Goal: Transaction & Acquisition: Purchase product/service

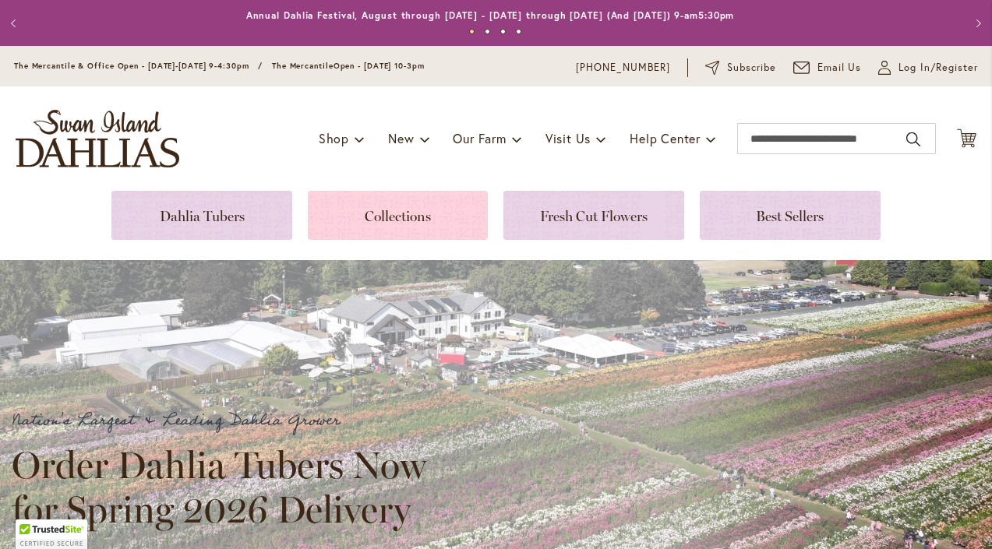
click at [418, 221] on link at bounding box center [398, 215] width 181 height 49
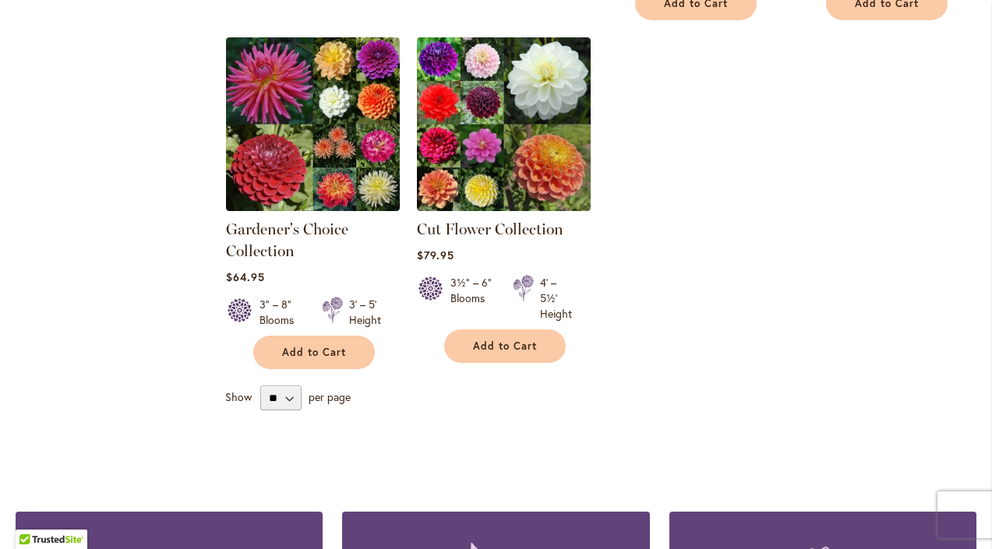
scroll to position [672, 0]
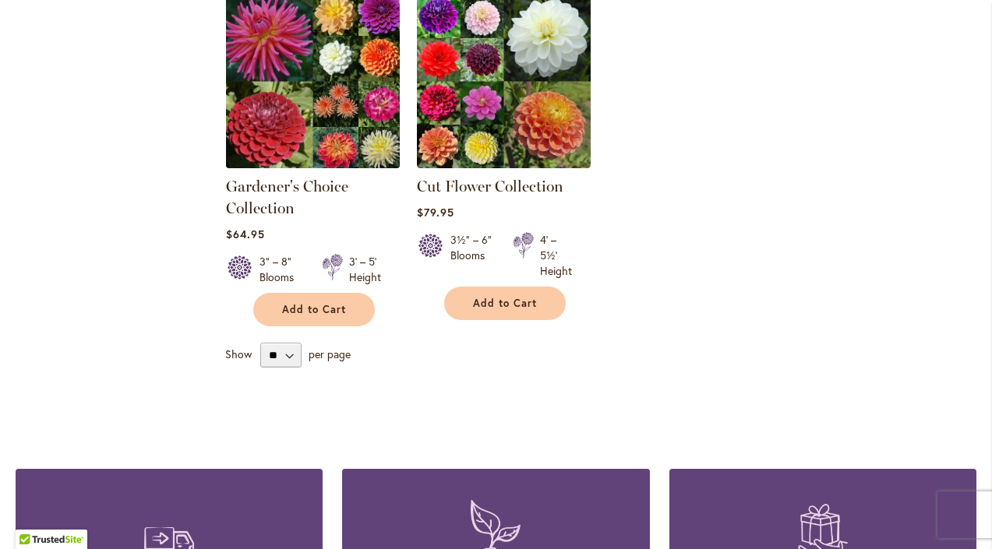
click at [348, 89] on img at bounding box center [313, 81] width 182 height 182
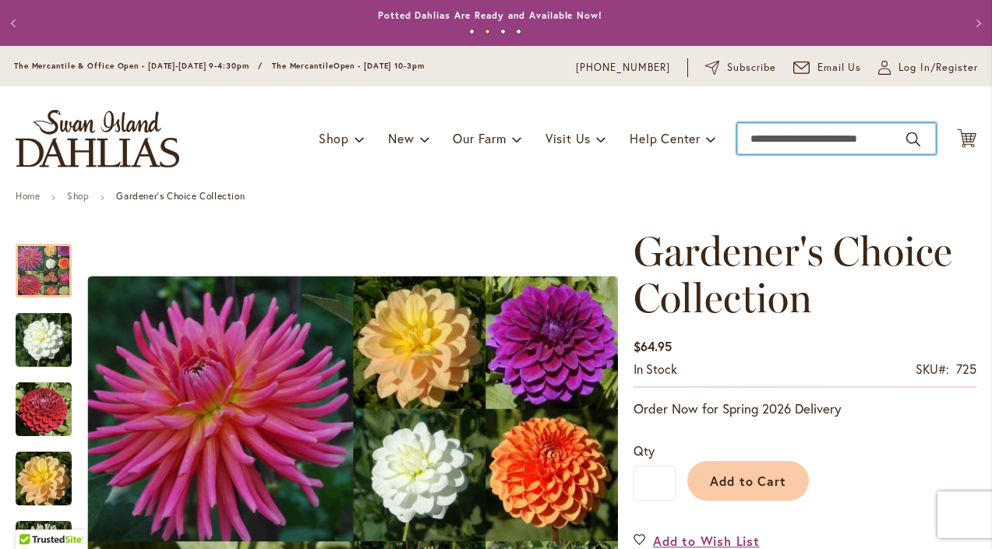
click at [810, 150] on input "Search" at bounding box center [836, 138] width 199 height 31
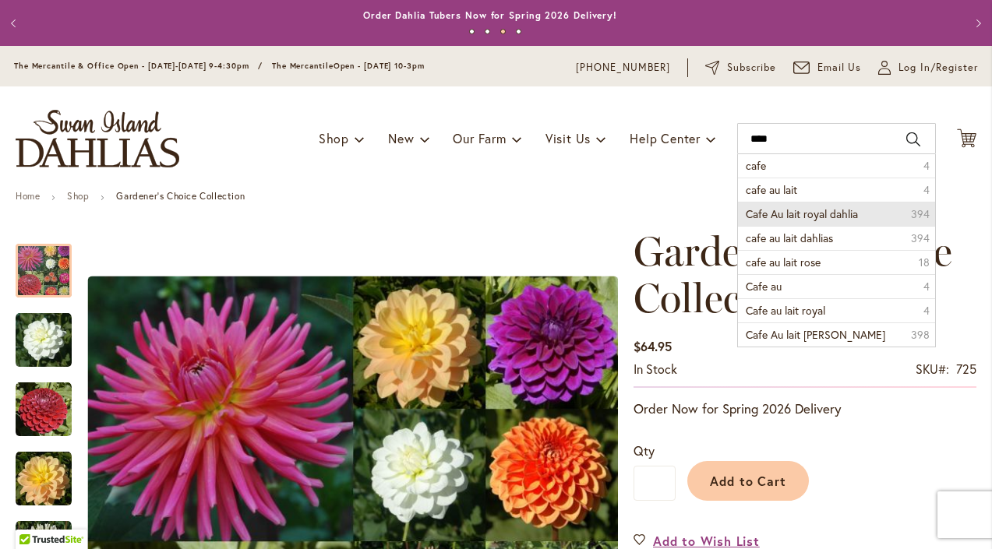
click at [790, 207] on span "Cafe Au lait royal dahlia" at bounding box center [802, 214] width 112 height 15
type input "**********"
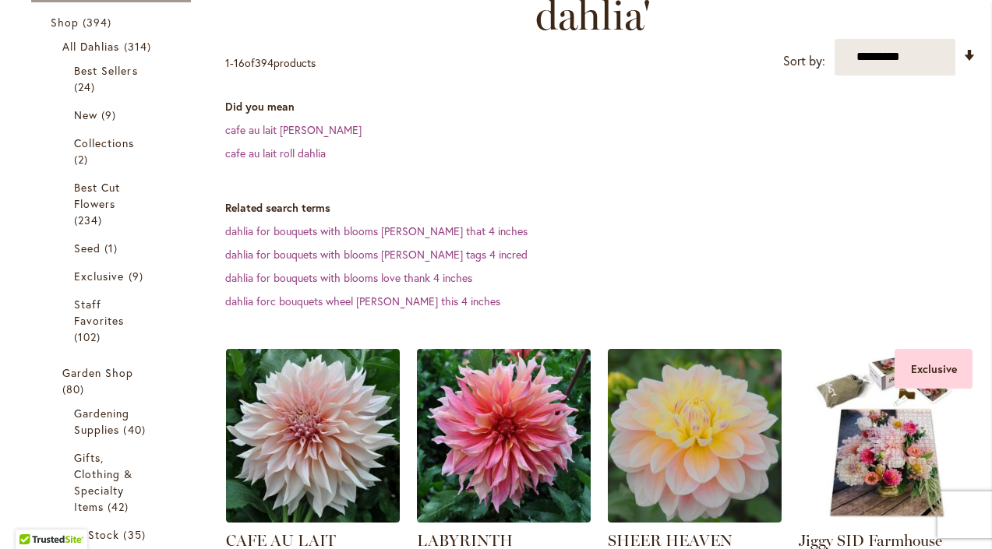
scroll to position [157, 0]
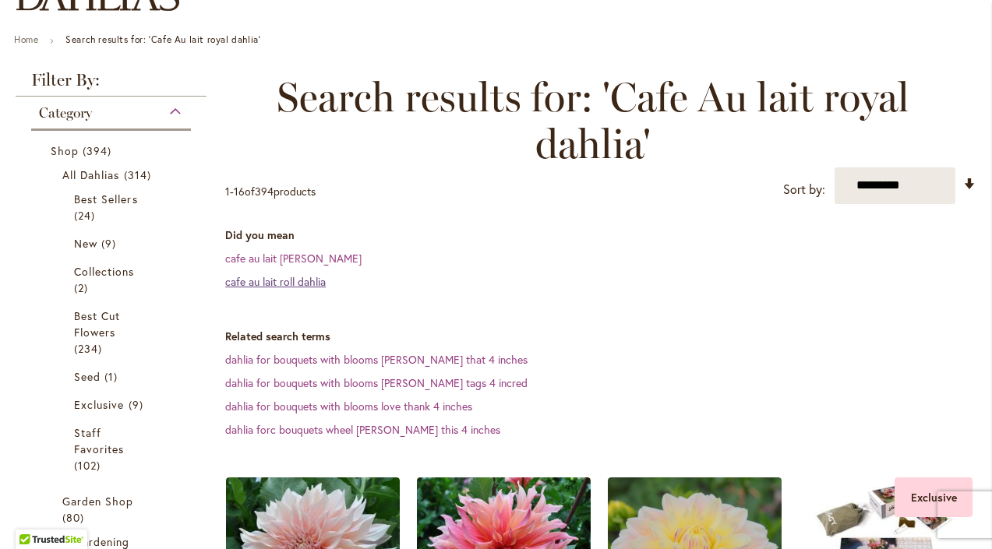
click at [278, 284] on link "cafe au lait roll dahlia" at bounding box center [275, 281] width 101 height 15
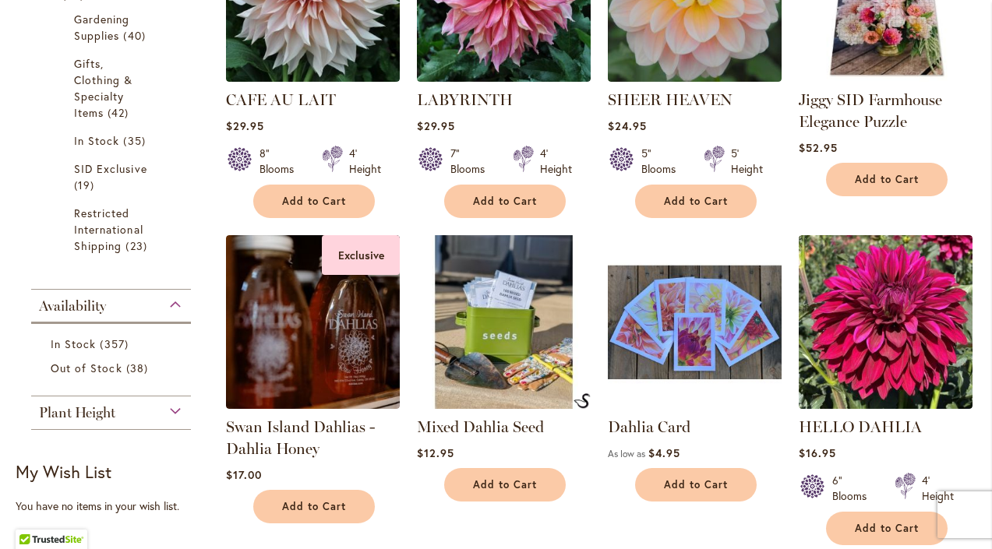
scroll to position [536, 0]
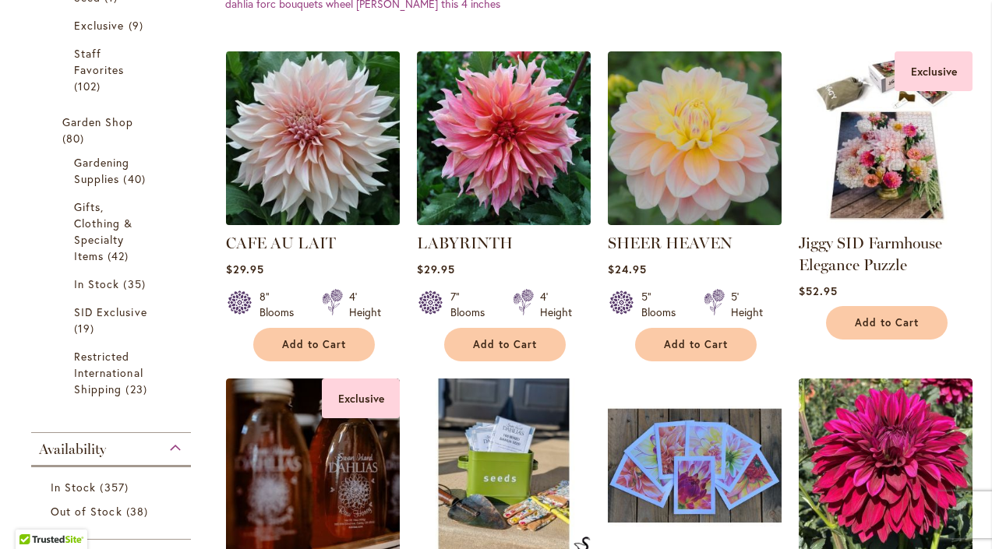
click at [319, 168] on img at bounding box center [313, 138] width 182 height 182
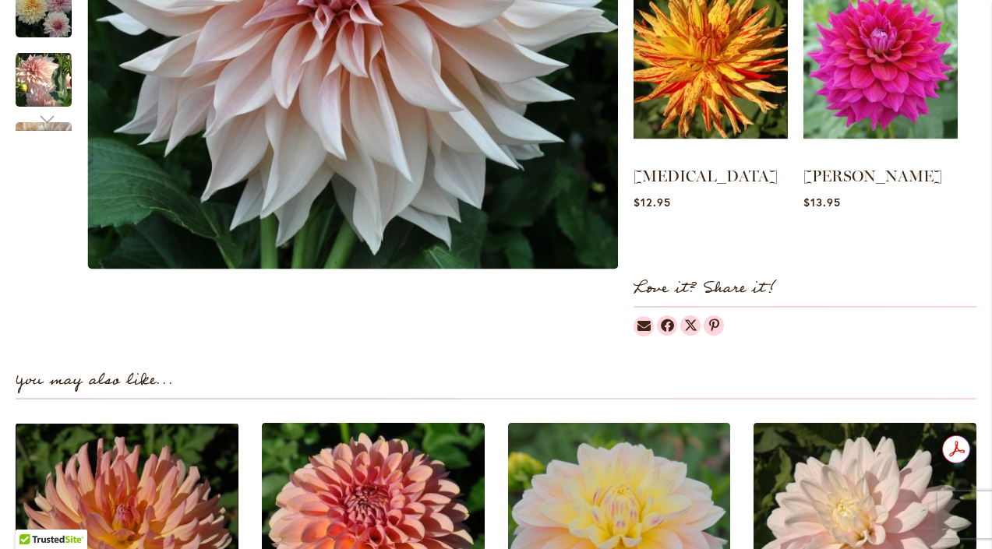
scroll to position [470, 0]
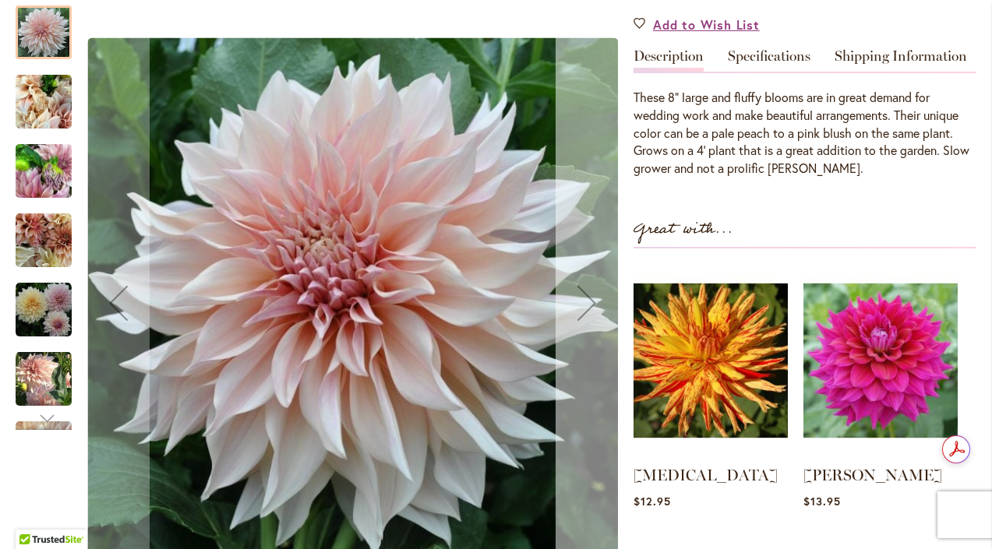
click at [588, 304] on div "Next" at bounding box center [587, 303] width 62 height 62
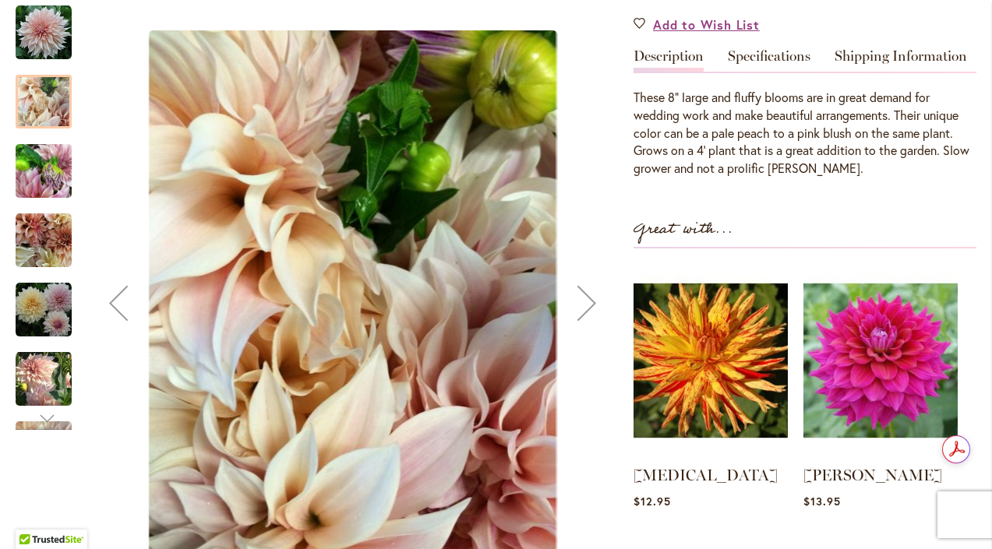
click at [588, 304] on div "Next" at bounding box center [587, 303] width 62 height 62
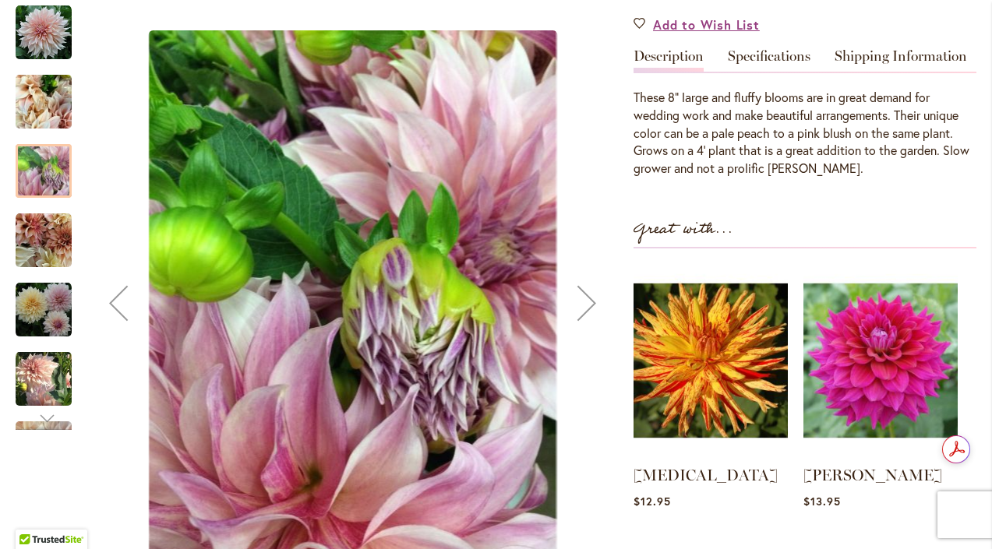
click at [588, 304] on div "Next" at bounding box center [587, 303] width 62 height 62
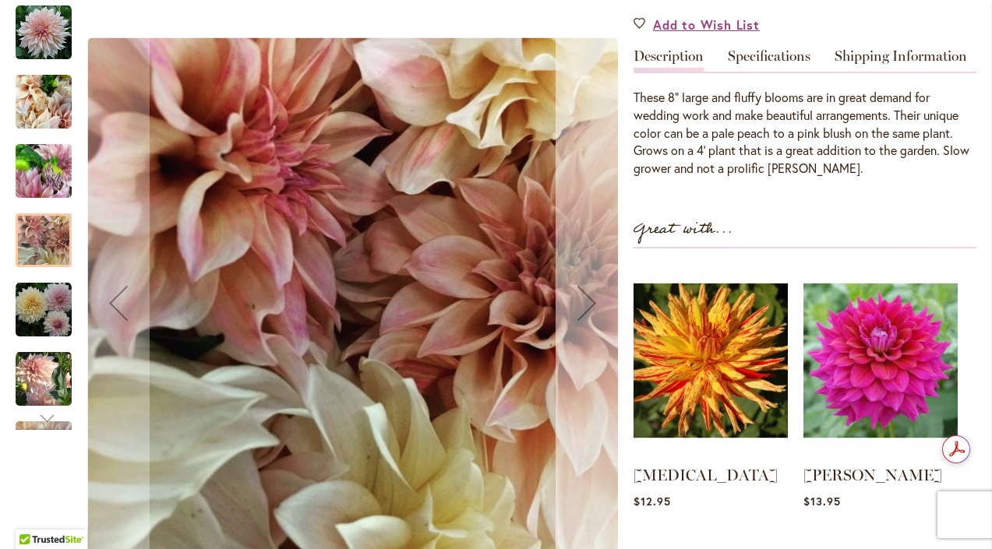
click at [588, 304] on div "Next" at bounding box center [587, 303] width 62 height 62
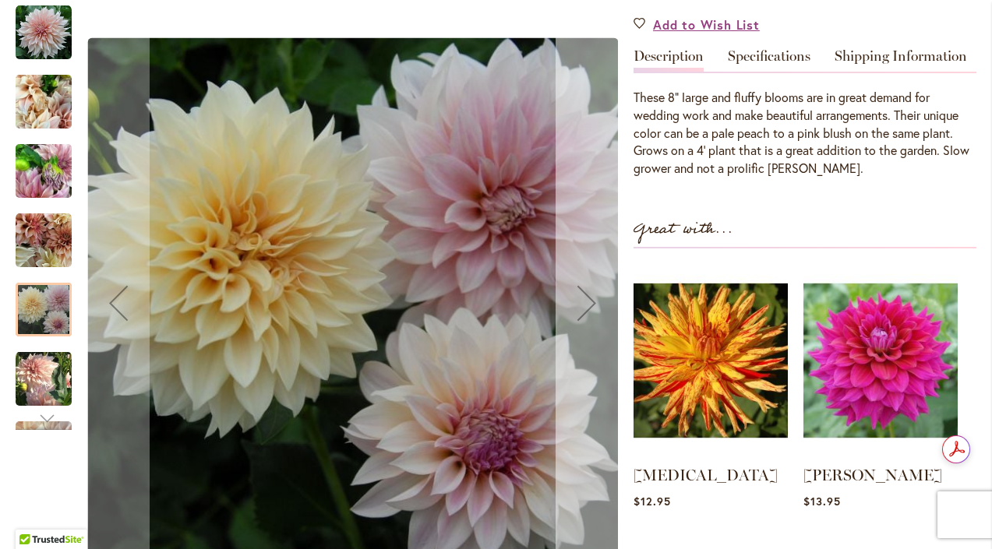
click at [588, 304] on div "Next" at bounding box center [587, 303] width 62 height 62
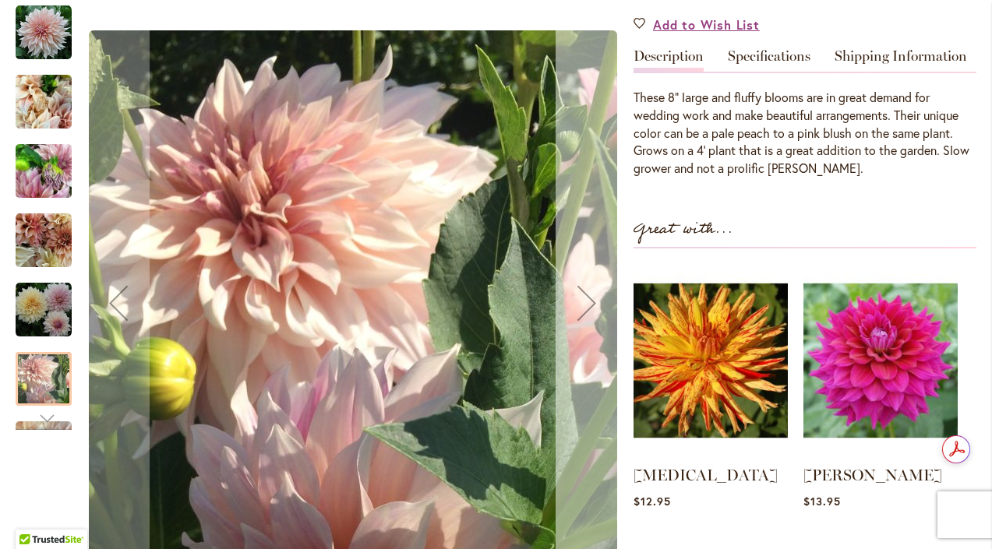
click at [588, 303] on div "Next" at bounding box center [587, 303] width 62 height 62
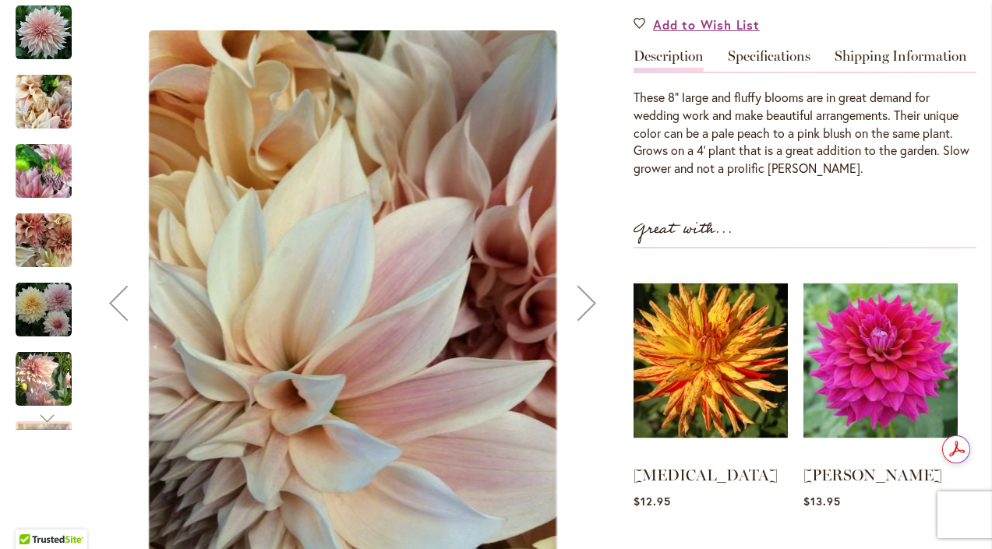
click at [588, 303] on div "Next" at bounding box center [587, 303] width 62 height 62
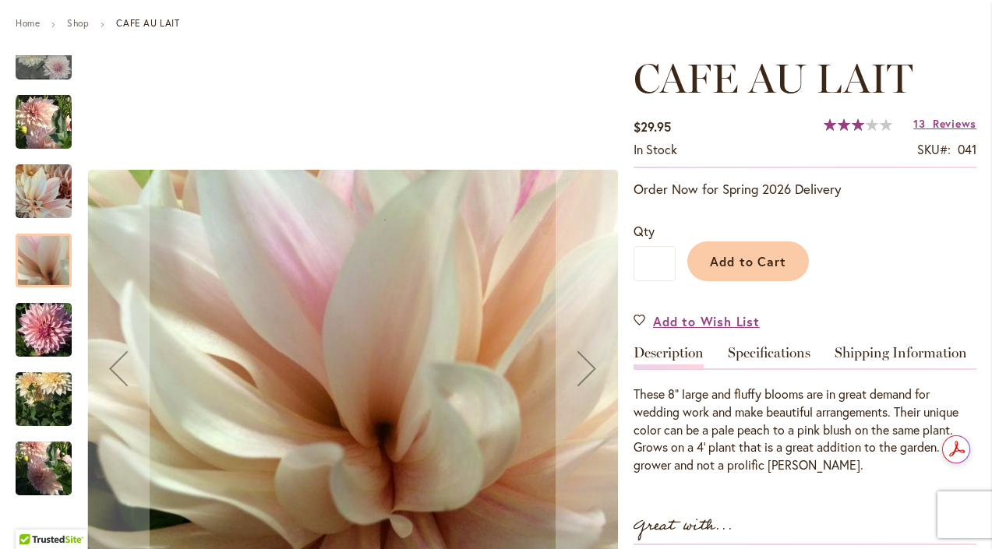
scroll to position [0, 0]
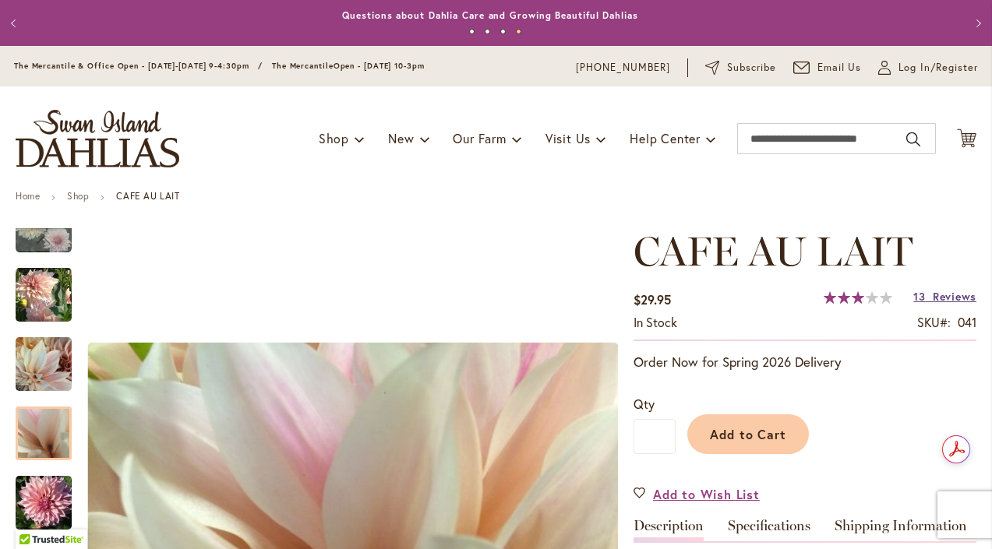
click at [952, 296] on span "Reviews" at bounding box center [955, 296] width 44 height 15
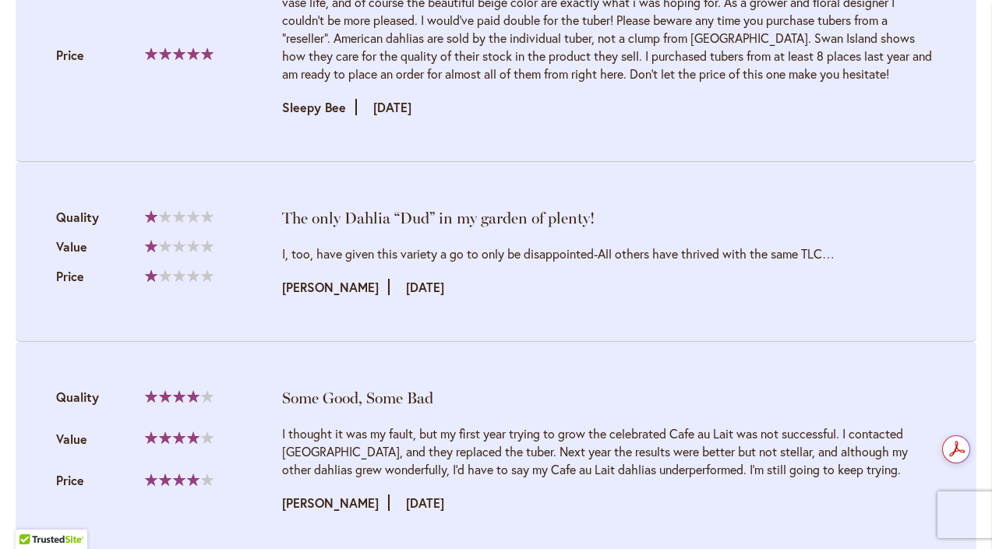
scroll to position [2808, 0]
